Goal: Task Accomplishment & Management: Use online tool/utility

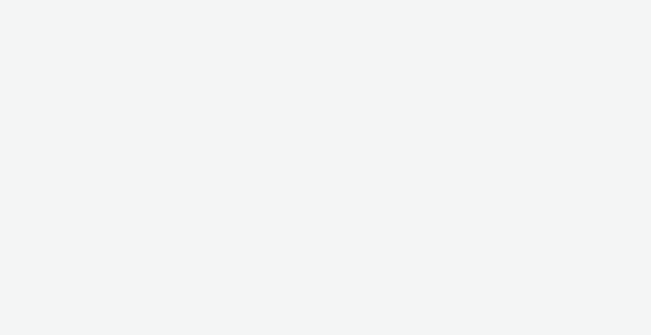
select select "2fc77e36-bb93-4aa3-9dff-dcb08e02eac6"
select select "2405a9d4-3350-4458-8d06-44f78962fa76"
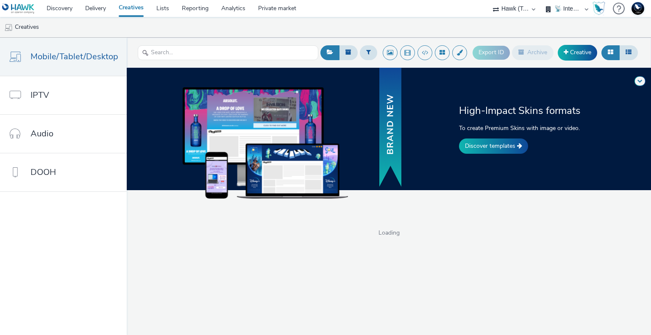
click at [512, 8] on select "75 Media A8 Media Group ABI Media Abkom AB Abovo Ace & [PERSON_NAME] Ad-on Medi…" at bounding box center [514, 8] width 51 height 17
click at [570, 5] on select "🇧🇪 Team BE 🇩🇪 Team DE 🇫🇷 Team FR 🇬🇧 Team UK 🌍 Demonstration 📡 Integration tests…" at bounding box center [567, 8] width 51 height 17
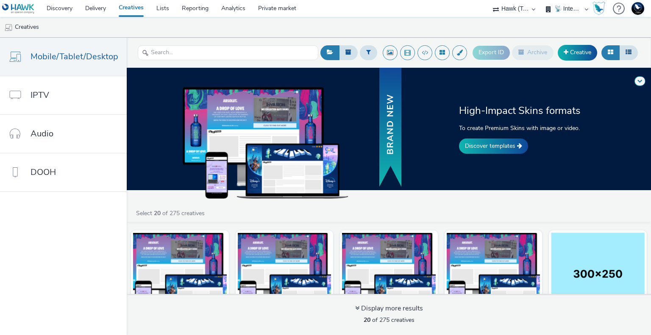
click at [631, 23] on ul "Creatives" at bounding box center [325, 27] width 651 height 20
click at [487, 144] on link "Discover templates" at bounding box center [493, 146] width 69 height 15
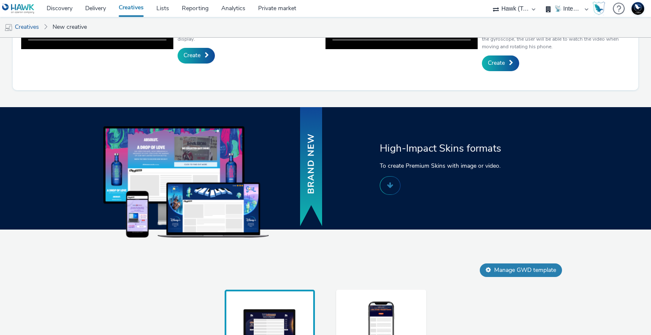
scroll to position [509, 0]
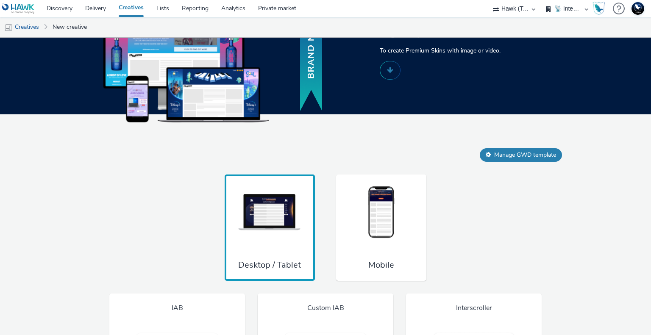
click at [518, 159] on button "Manage GWD template" at bounding box center [521, 155] width 82 height 14
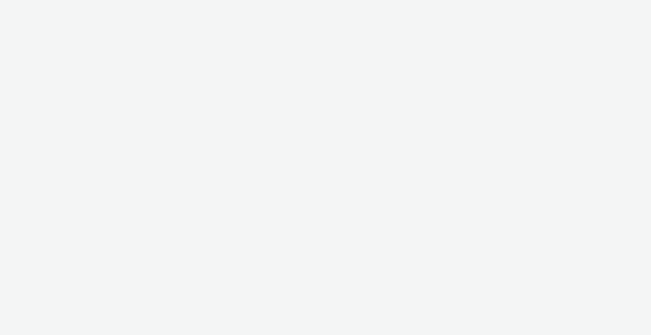
select select "2fc77e36-bb93-4aa3-9dff-dcb08e02eac6"
select select "2405a9d4-3350-4458-8d06-44f78962fa76"
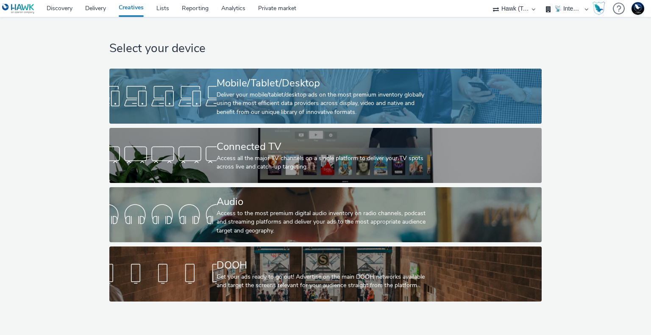
click at [292, 89] on div "Mobile/Tablet/Desktop" at bounding box center [324, 83] width 214 height 15
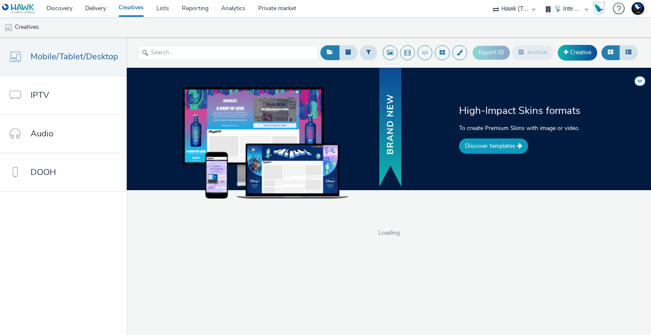
click at [513, 140] on link "Discover templates" at bounding box center [493, 146] width 69 height 15
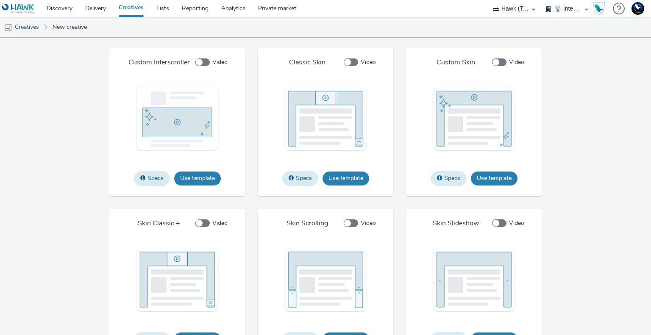
scroll to position [923, 0]
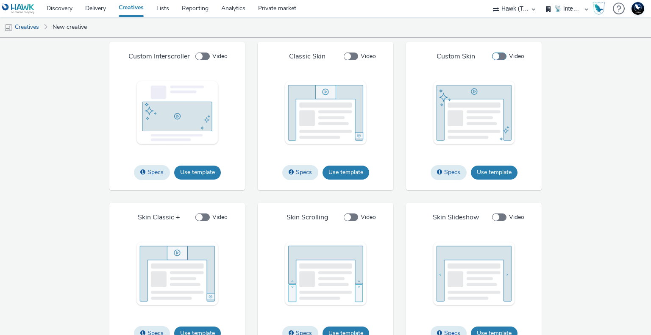
click at [500, 53] on span at bounding box center [499, 57] width 14 height 8
click at [498, 54] on input "Video" at bounding box center [495, 57] width 6 height 6
checkbox input "true"
click at [347, 56] on span at bounding box center [351, 57] width 14 height 8
click at [347, 56] on input "Video" at bounding box center [347, 57] width 6 height 6
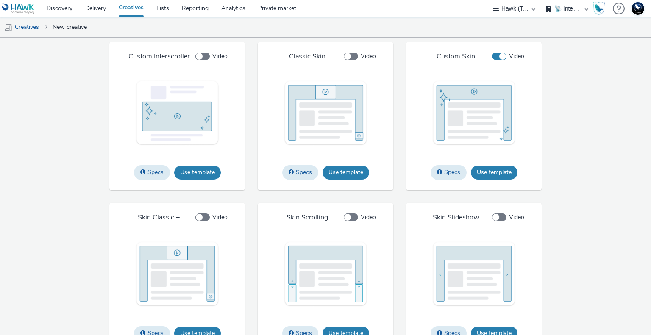
checkbox input "true"
click at [495, 56] on span at bounding box center [499, 57] width 14 height 8
click at [495, 56] on input "Video" at bounding box center [495, 57] width 6 height 6
checkbox input "false"
click at [345, 56] on span at bounding box center [351, 57] width 14 height 8
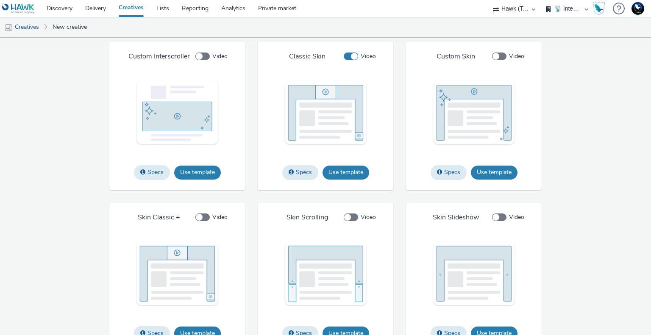
click at [345, 56] on input "Video" at bounding box center [347, 57] width 6 height 6
click at [349, 59] on label "Video" at bounding box center [362, 56] width 36 height 9
click at [349, 59] on input "Video" at bounding box center [347, 57] width 6 height 6
checkbox input "true"
click at [348, 172] on button "Use template" at bounding box center [346, 173] width 47 height 14
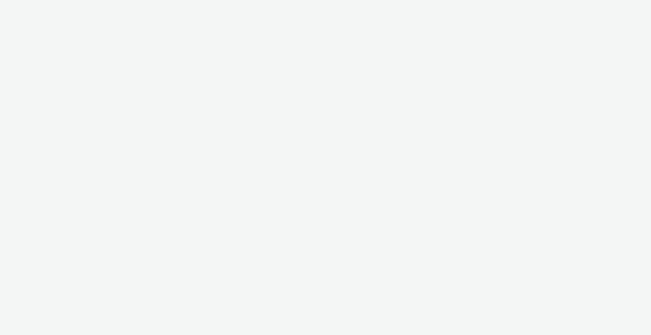
select select "2fc77e36-bb93-4aa3-9dff-dcb08e02eac6"
select select "2405a9d4-3350-4458-8d06-44f78962fa76"
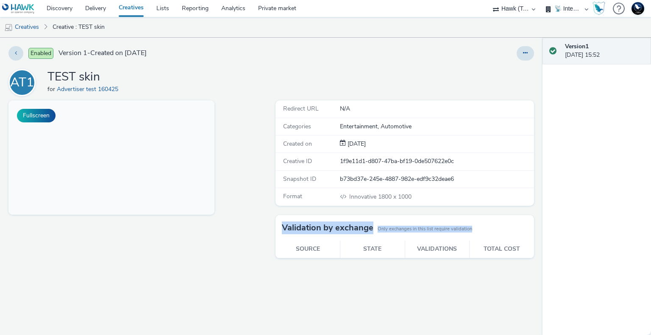
drag, startPoint x: 283, startPoint y: 224, endPoint x: 403, endPoint y: 259, distance: 124.5
click at [403, 259] on div "Redirect URL N/A Categories Entertainment, Automotive Created on 16 Sep 2025 Cr…" at bounding box center [402, 217] width 263 height 235
click at [384, 277] on div "Redirect URL N/A Categories Entertainment, Automotive Created on 16 Sep 2025 Cr…" at bounding box center [402, 217] width 263 height 235
click at [255, 133] on div "Fullscreen" at bounding box center [139, 217] width 263 height 235
click at [276, 115] on div "Redirect URL N/A" at bounding box center [404, 108] width 259 height 17
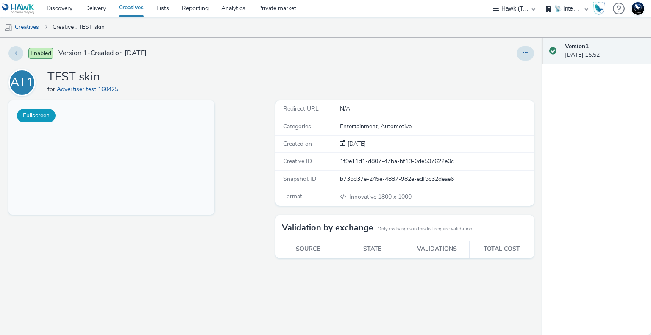
click at [43, 114] on button "Fullscreen" at bounding box center [36, 116] width 39 height 14
click at [128, 6] on link "Creatives" at bounding box center [131, 8] width 38 height 17
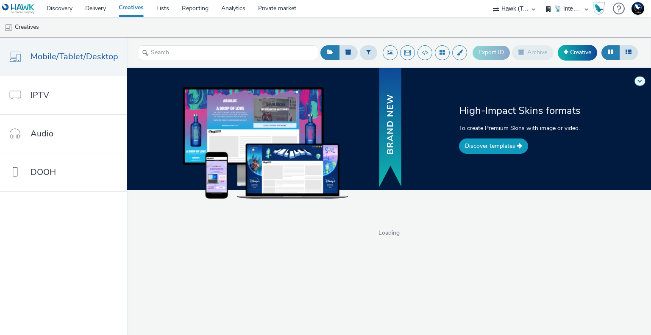
click at [484, 149] on link "Discover templates" at bounding box center [493, 146] width 69 height 15
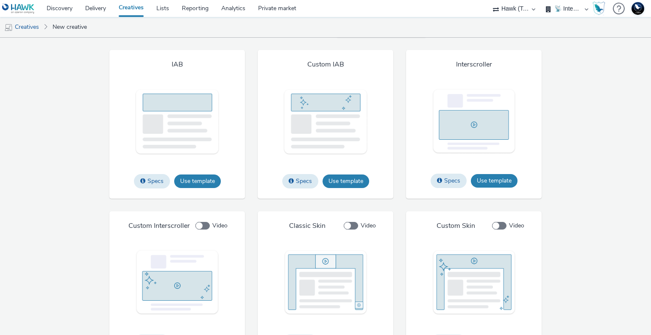
scroll to position [626, 0]
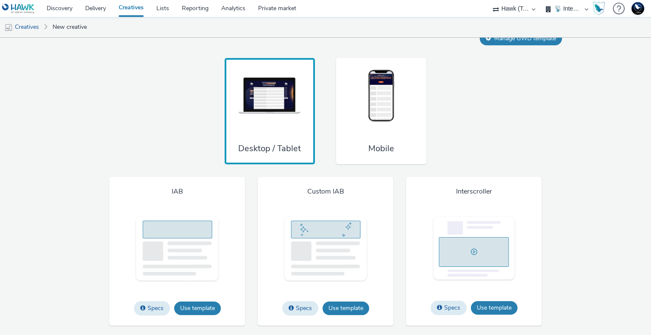
click at [383, 111] on img at bounding box center [382, 96] width 64 height 56
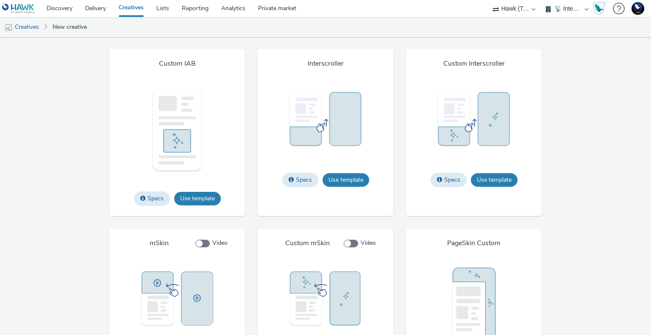
scroll to position [880, 0]
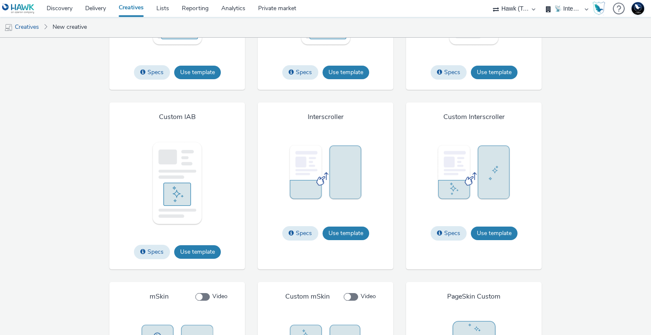
click at [527, 10] on select "75 Media A8 Media Group ABI Media Abkom AB Abovo Ace & Tate Ad-on Media Nordic …" at bounding box center [514, 8] width 51 height 17
click at [394, 90] on div "Bottom Specs Use template File types jpg png gif Max file size 4 MB Bottom Cust…" at bounding box center [325, 261] width 542 height 677
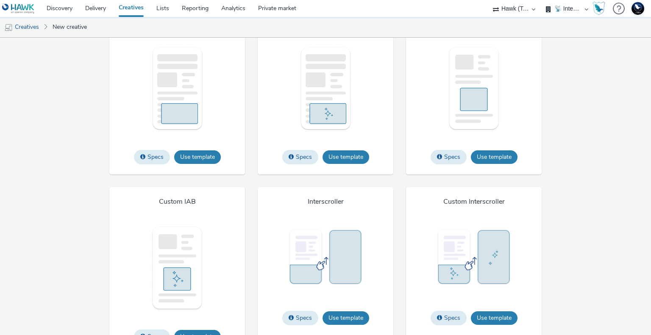
scroll to position [584, 0]
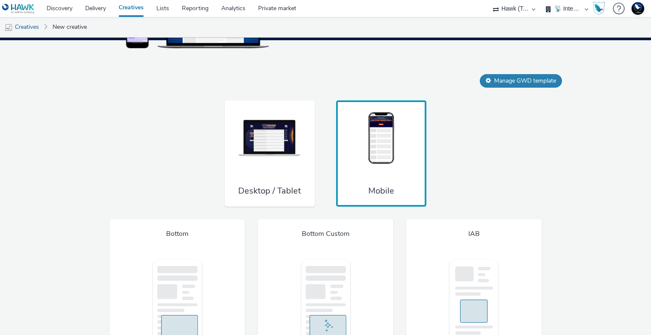
click at [286, 156] on img at bounding box center [270, 139] width 64 height 56
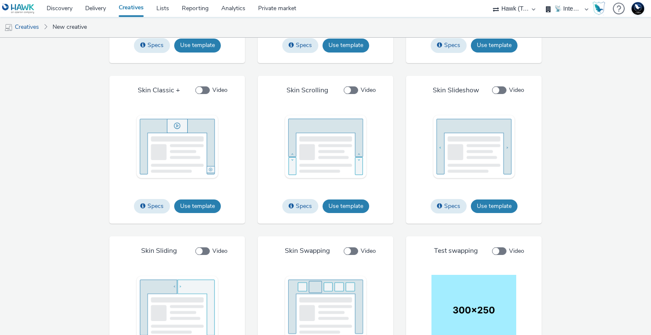
scroll to position [1007, 0]
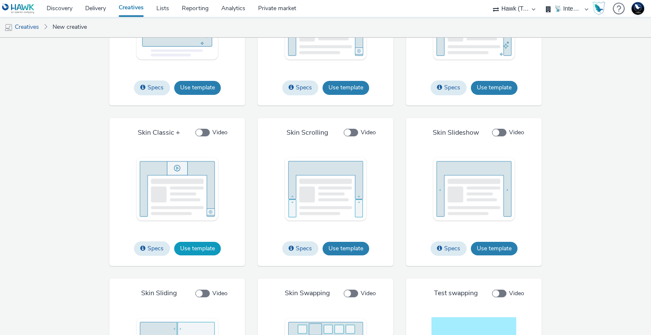
click at [200, 245] on button "Use template" at bounding box center [197, 249] width 47 height 14
